Goal: Find specific page/section: Find specific page/section

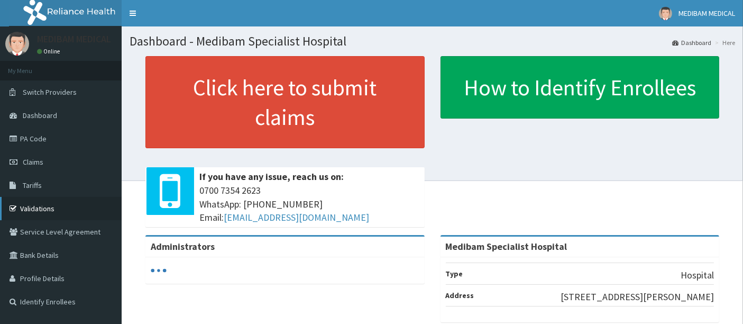
click at [33, 207] on link "Validations" at bounding box center [61, 208] width 122 height 23
